Goal: Communication & Community: Participate in discussion

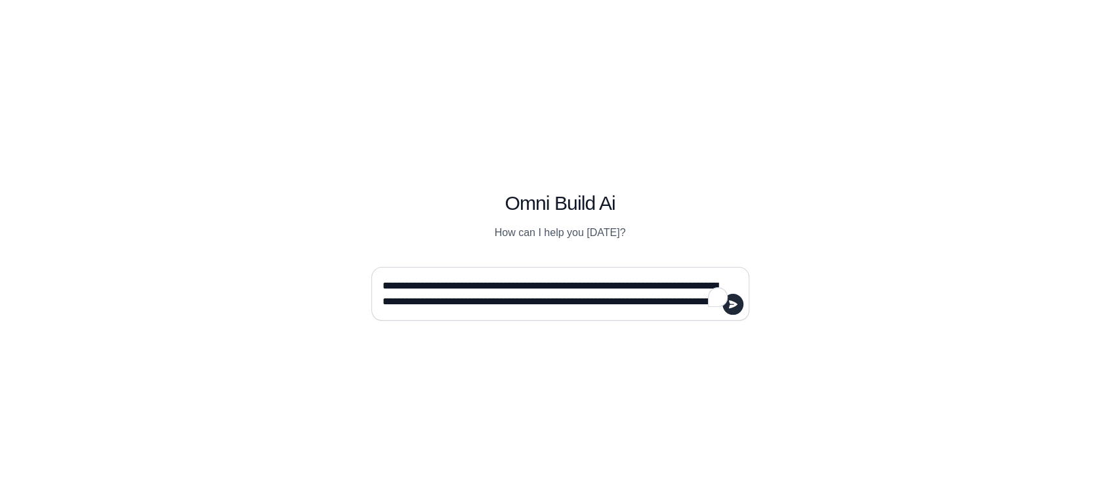
scroll to position [232, 0]
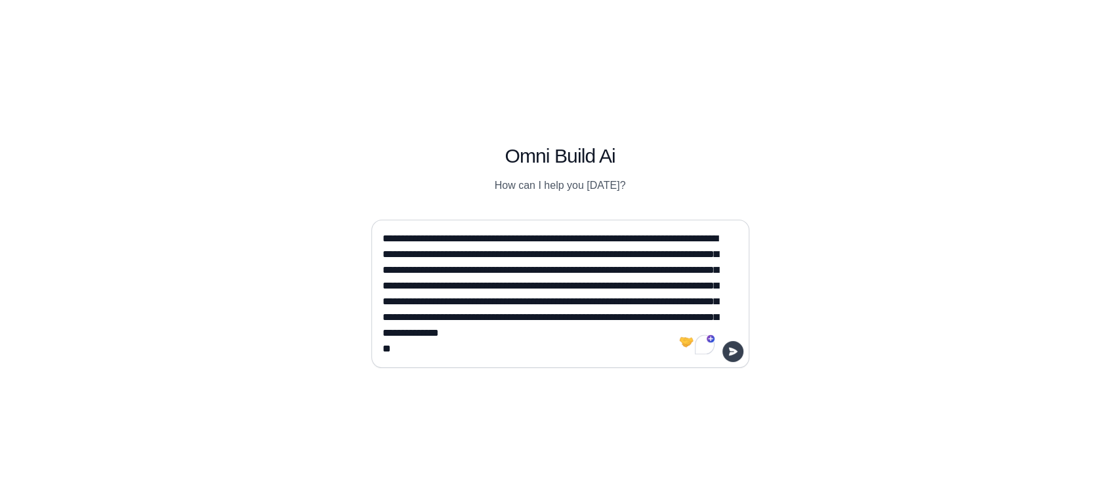
type textarea "**********"
click at [729, 353] on icon "submit" at bounding box center [733, 352] width 11 height 11
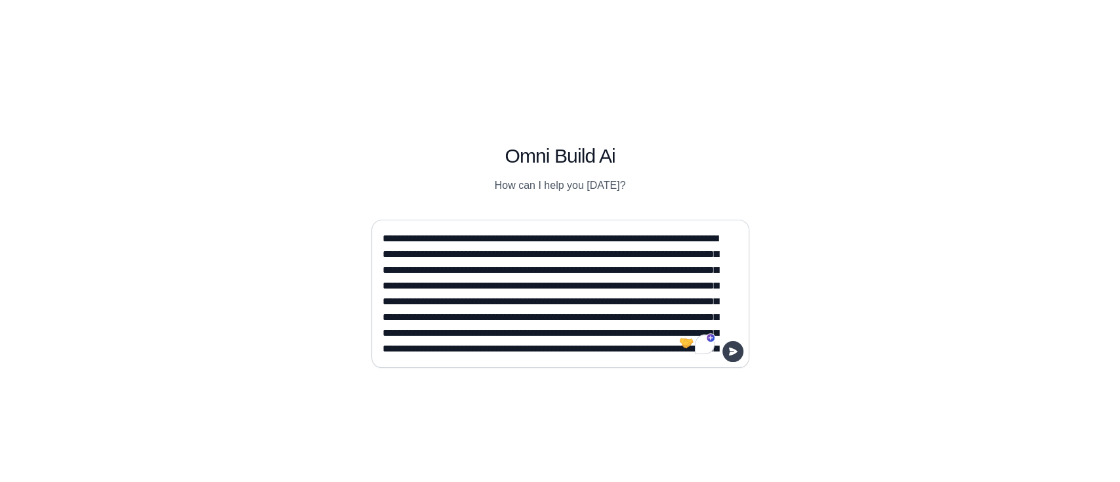
scroll to position [0, 0]
